Goal: Check status: Check status

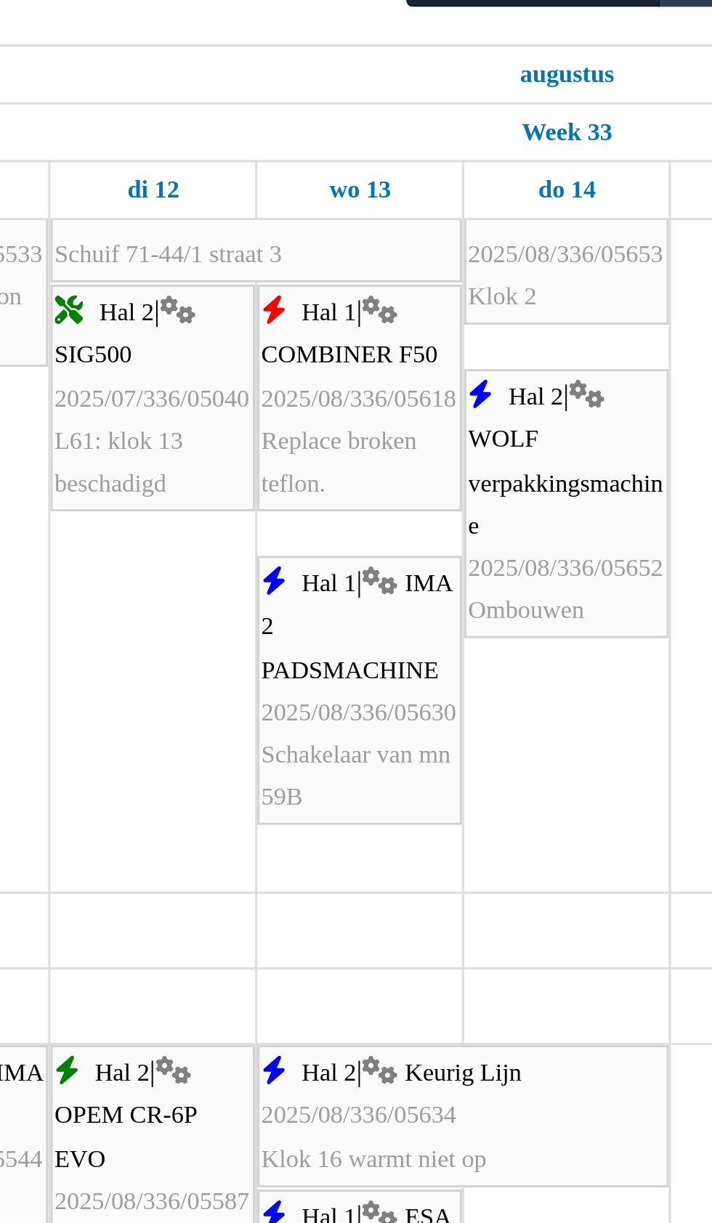
scroll to position [28, 0]
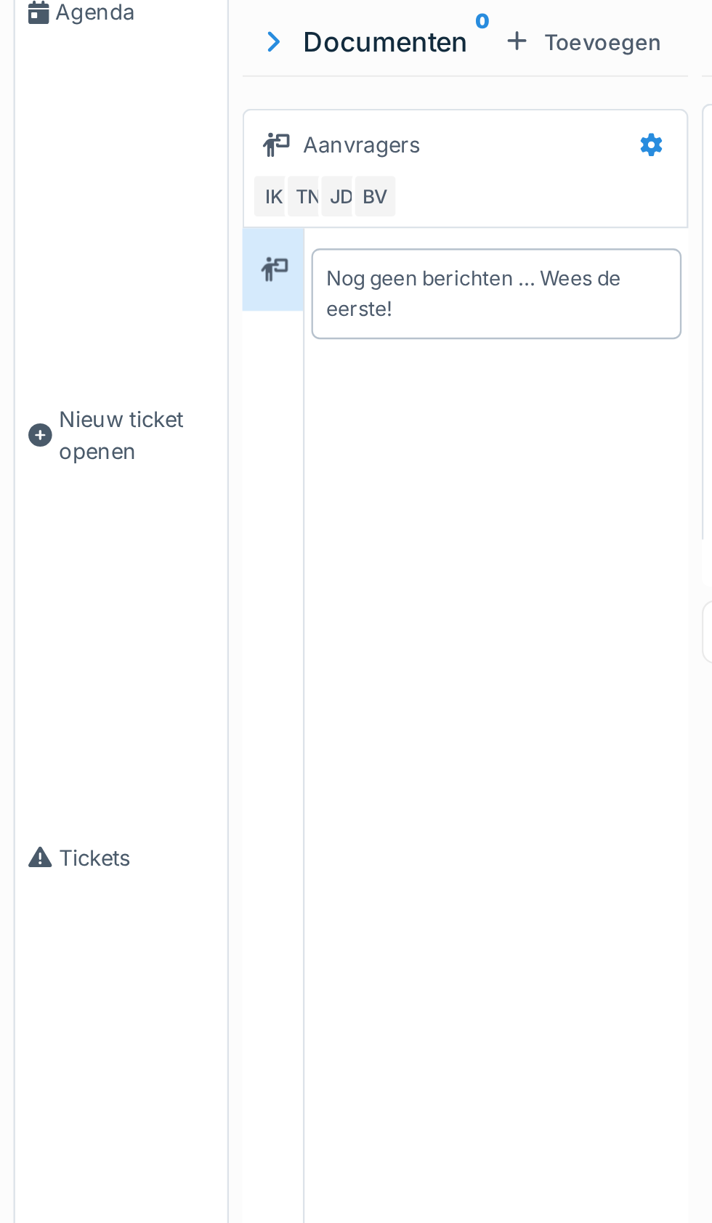
click at [52, 161] on span "Agenda" at bounding box center [58, 154] width 68 height 14
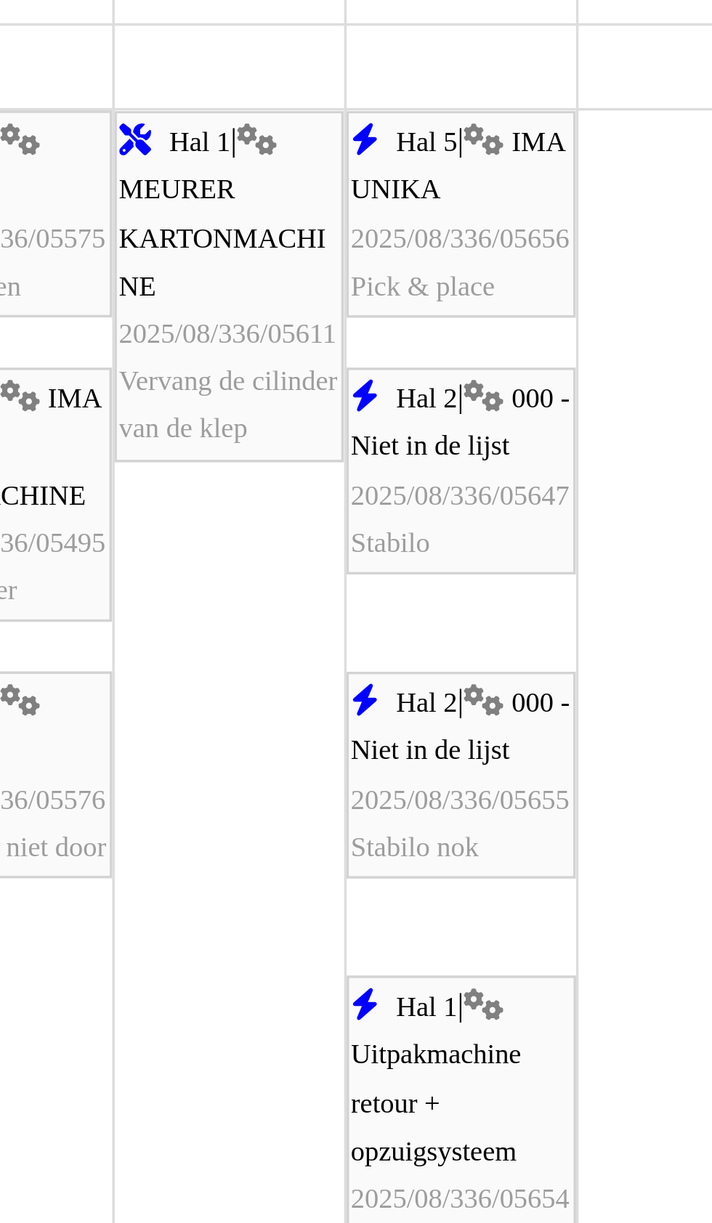
scroll to position [1760, 0]
click at [447, 772] on span "2025/08/336/05656" at bounding box center [453, 768] width 64 height 9
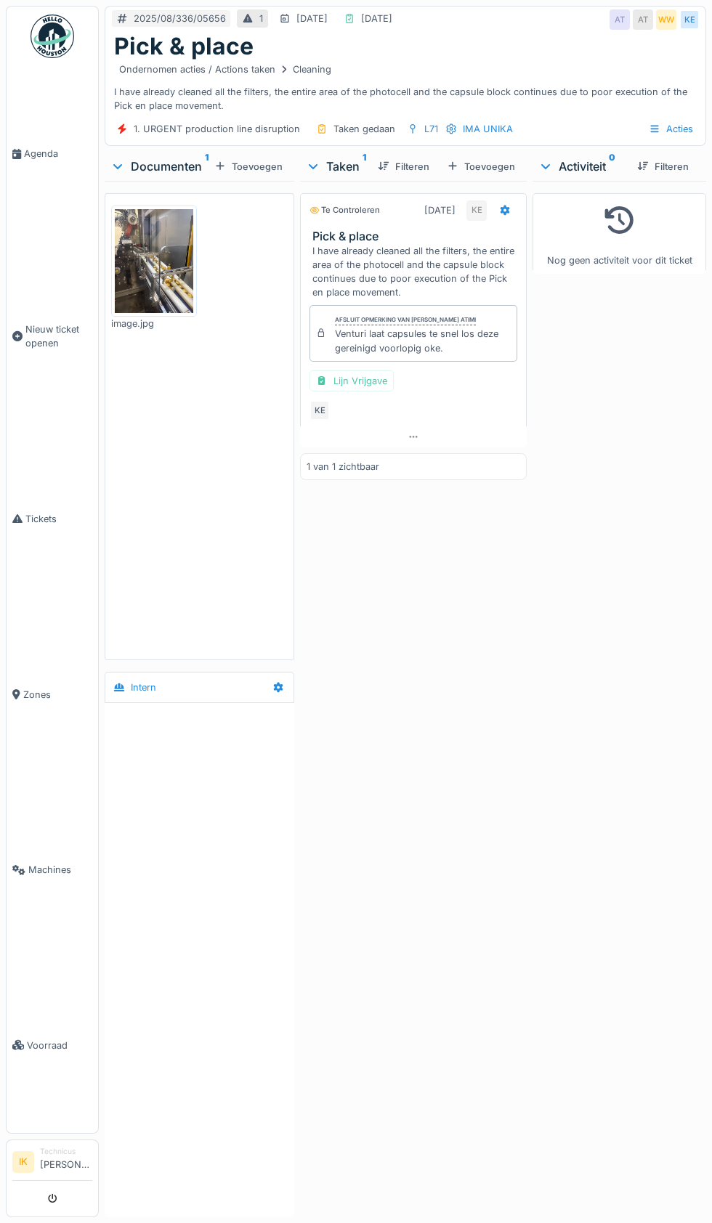
scroll to position [1, 0]
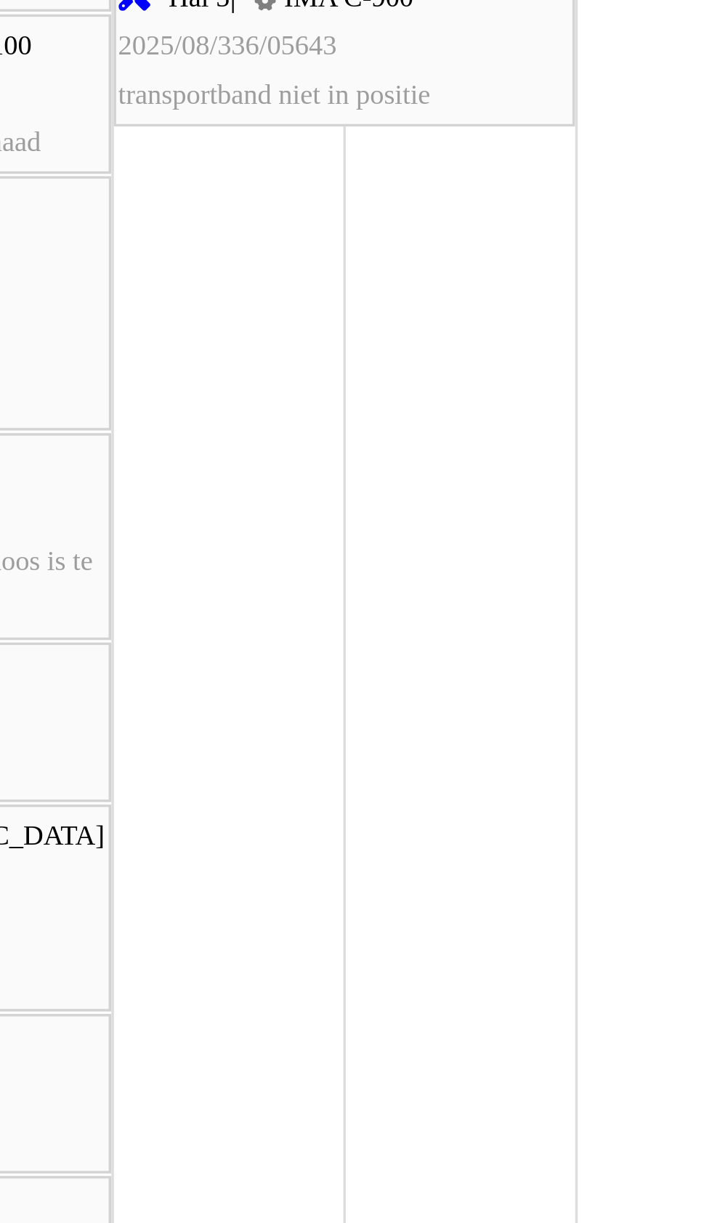
scroll to position [848, 0]
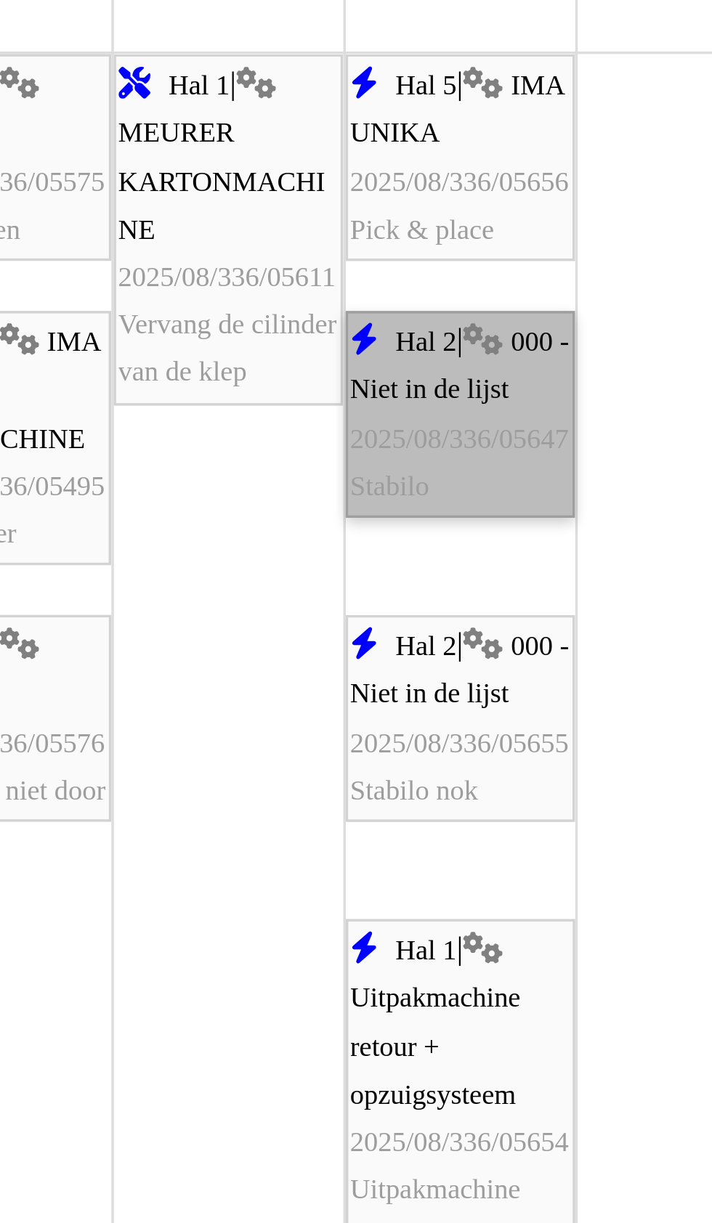
click at [453, 895] on link "Hal 2 | 000 - Niet in de lijst 2025/08/336/05647 Stabilo" at bounding box center [452, 876] width 67 height 60
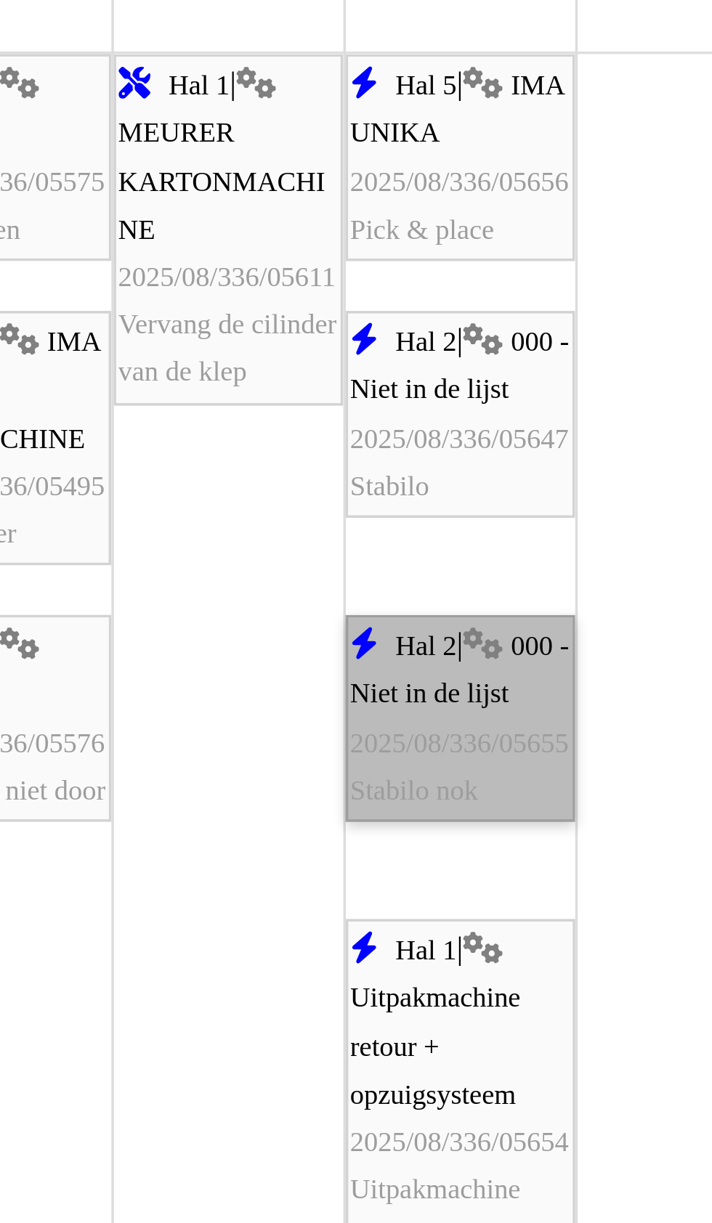
click at [458, 986] on link "Hal 2 | 000 - Niet in de lijst 2025/08/336/05655 Stabilo nok" at bounding box center [452, 965] width 67 height 60
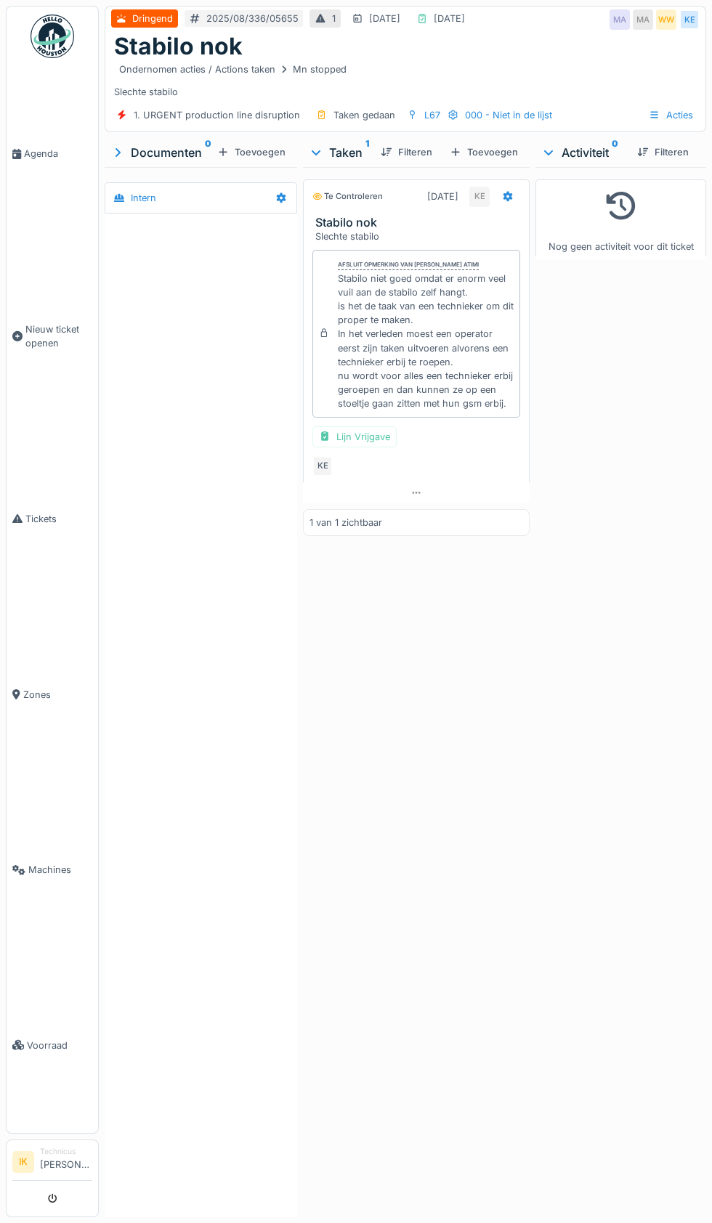
scroll to position [1, 0]
